Goal: Find specific page/section: Find specific page/section

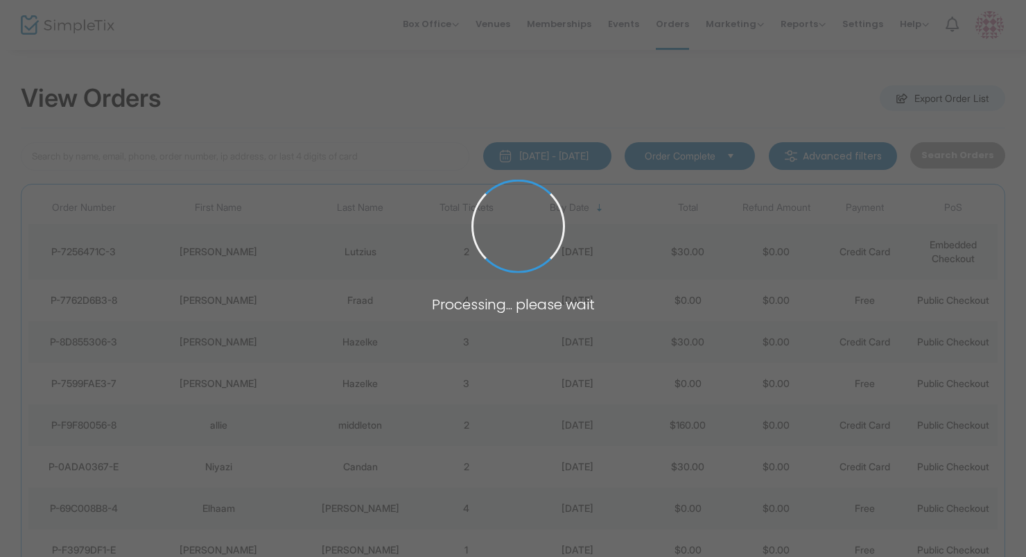
scroll to position [14, 0]
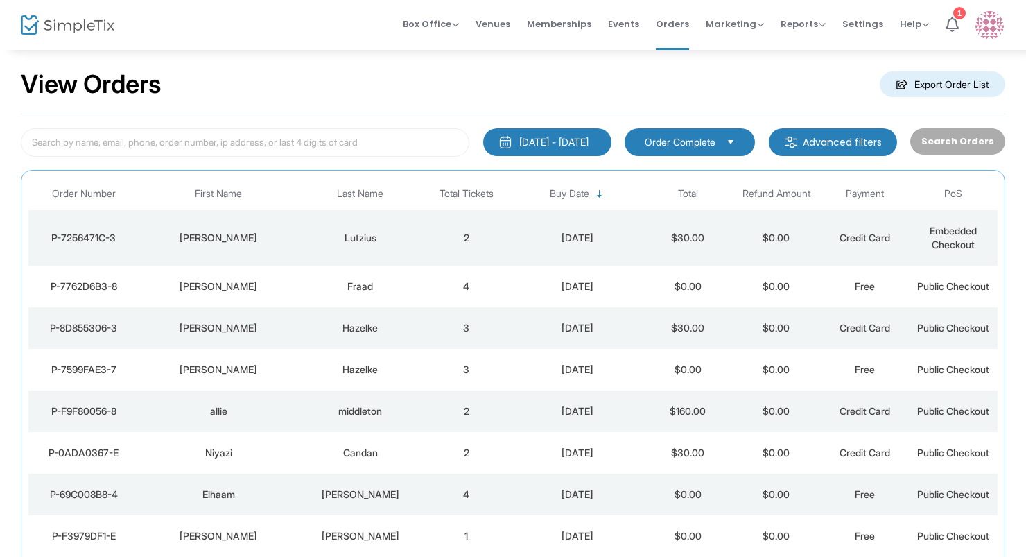
click at [361, 236] on div "Lutzius" at bounding box center [359, 238] width 117 height 14
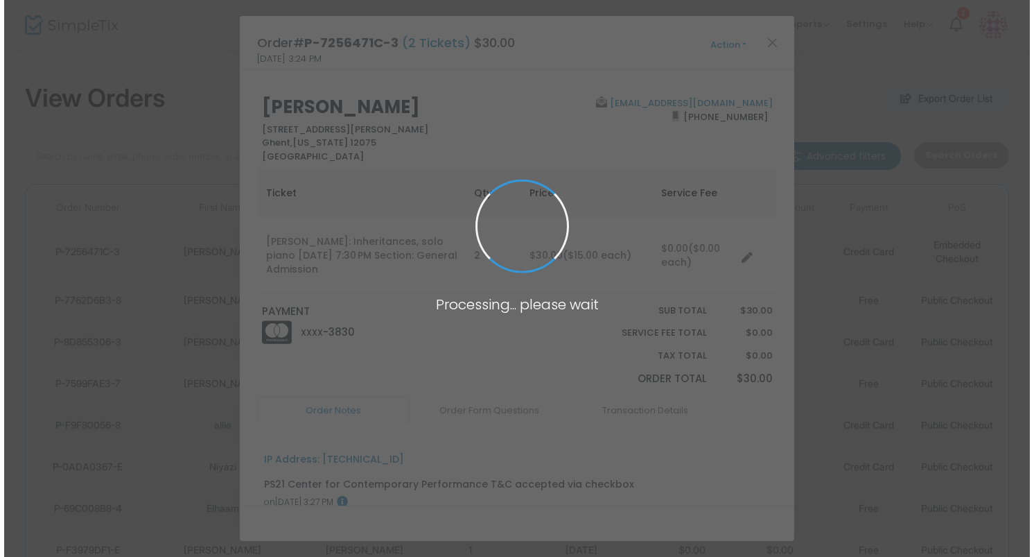
scroll to position [0, 0]
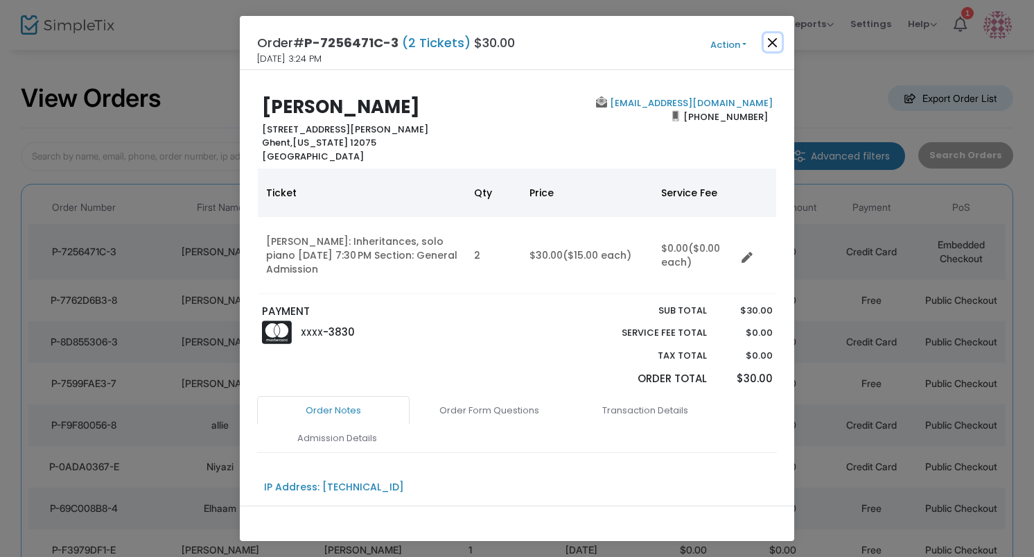
click at [766, 44] on button "Close" at bounding box center [773, 42] width 18 height 18
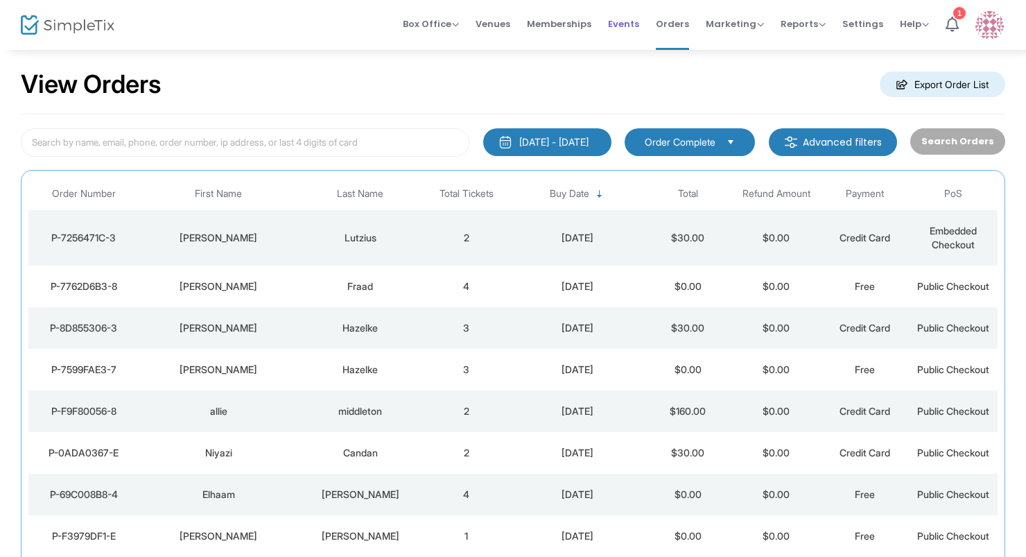
click at [622, 21] on span "Events" at bounding box center [623, 23] width 31 height 35
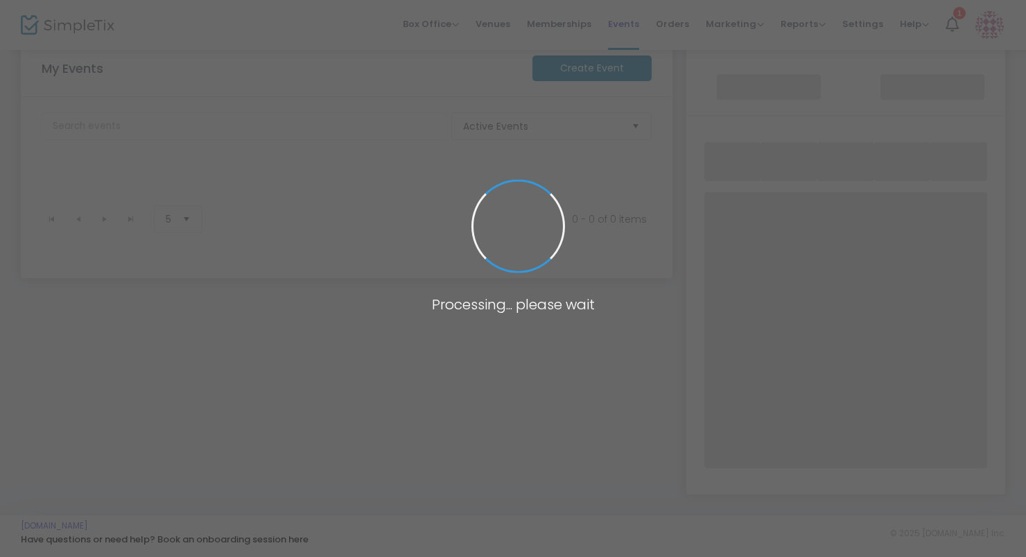
scroll to position [226, 0]
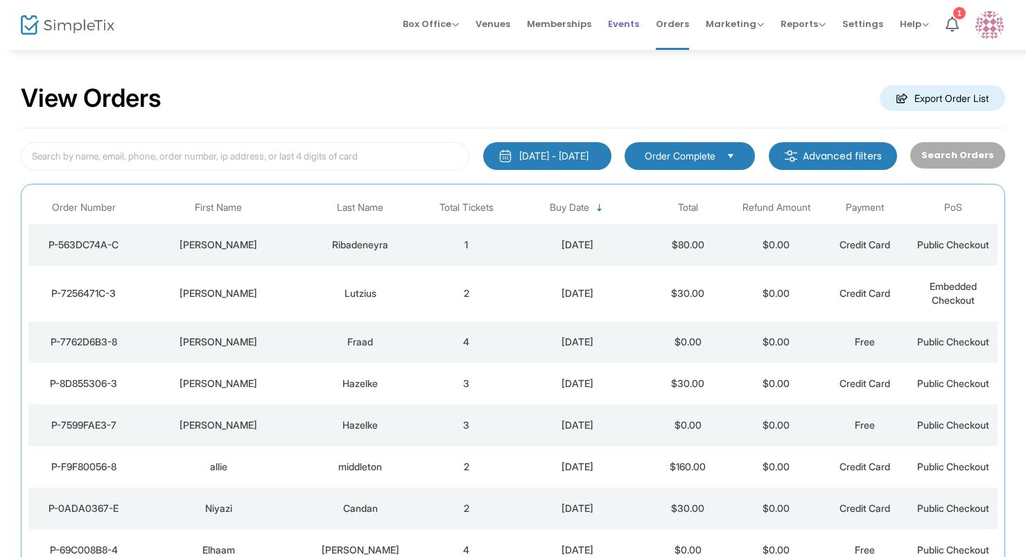
click at [628, 22] on span "Events" at bounding box center [623, 23] width 31 height 35
